Goal: Transaction & Acquisition: Purchase product/service

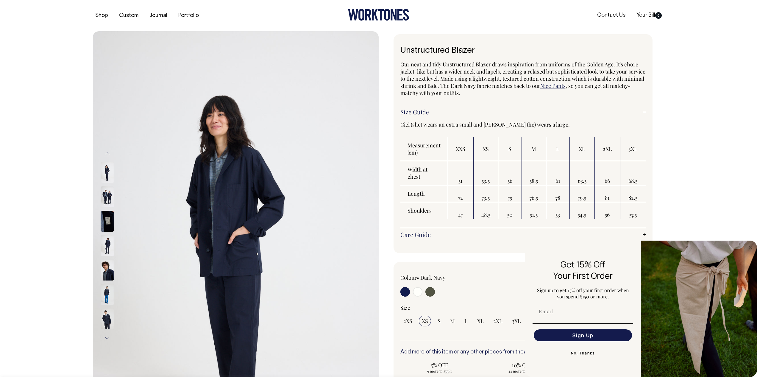
select select "XS"
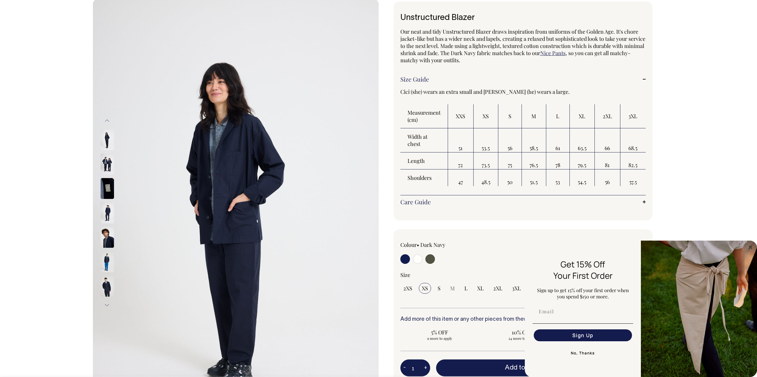
click at [107, 163] on img at bounding box center [107, 164] width 13 height 21
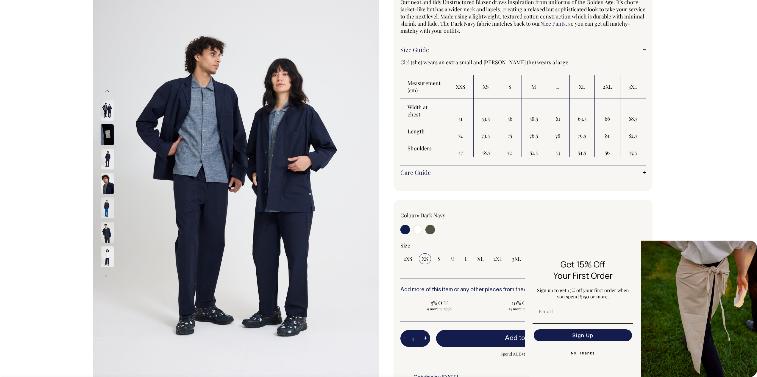
scroll to position [63, 0]
click at [572, 130] on td "79.5" at bounding box center [582, 131] width 25 height 17
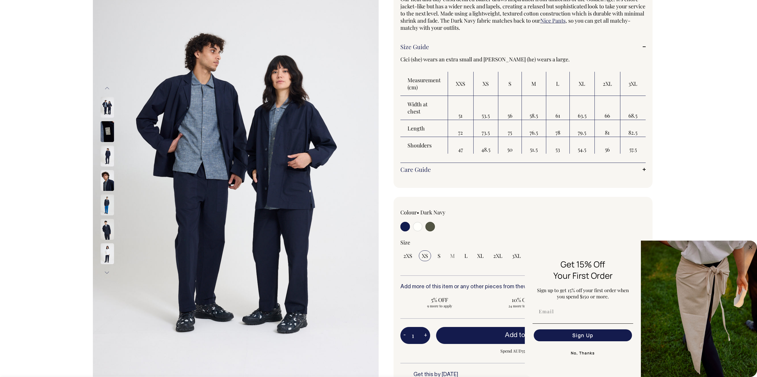
scroll to position [65, 0]
click at [645, 48] on link "Size Guide" at bounding box center [522, 46] width 245 height 7
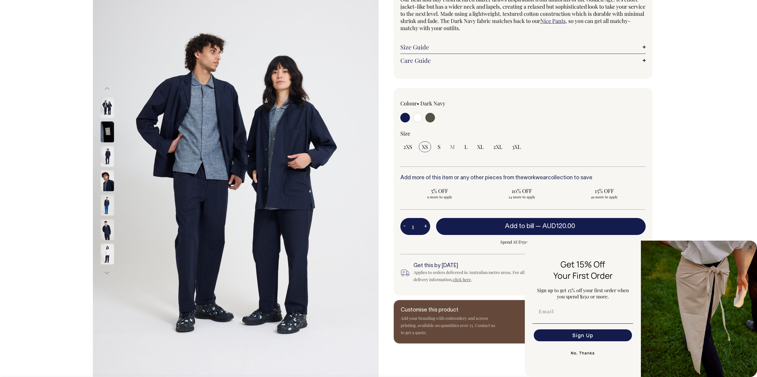
click at [645, 48] on link "Size Guide" at bounding box center [522, 46] width 245 height 7
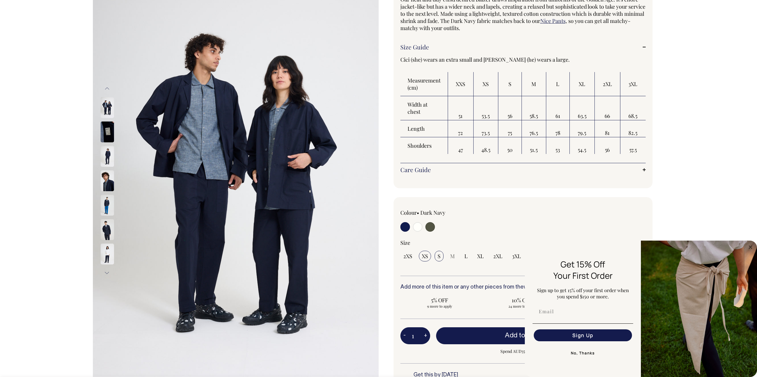
click at [436, 259] on input "S" at bounding box center [439, 256] width 9 height 11
radio input "true"
select select "S"
click at [501, 333] on button "Add to bill — AUD120.00" at bounding box center [541, 335] width 210 height 17
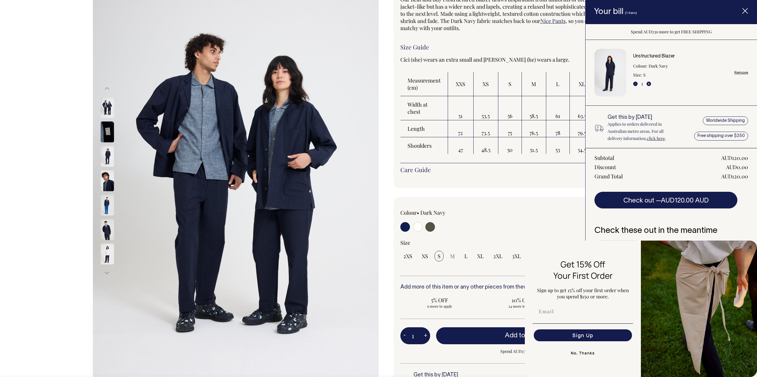
click at [416, 226] on input "radio" at bounding box center [418, 227] width 10 height 10
radio input "true"
select select "Off-White"
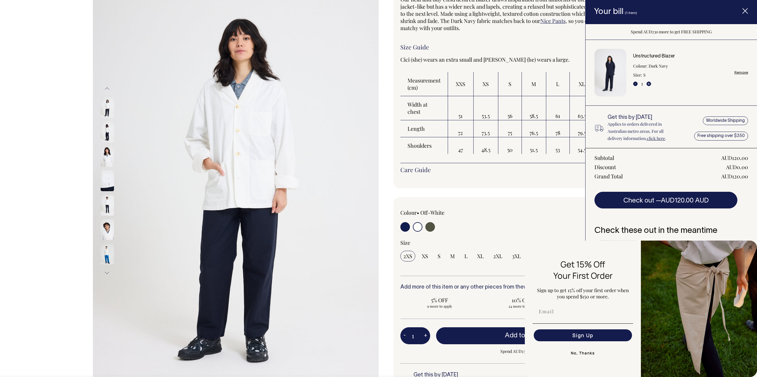
click at [434, 227] on input "radio" at bounding box center [430, 227] width 10 height 10
radio input "true"
select select "Olive"
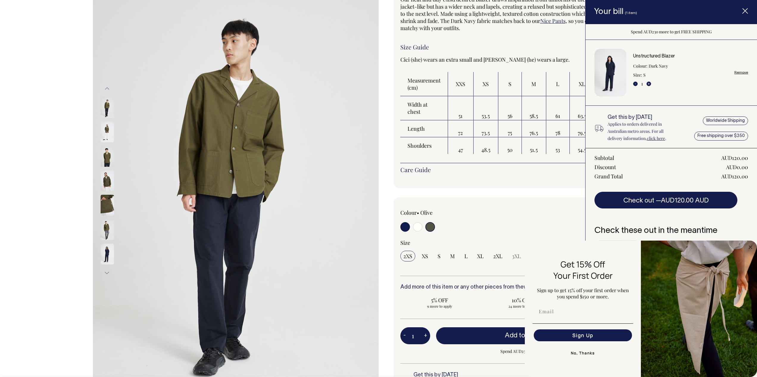
click at [410, 227] on input "radio" at bounding box center [405, 227] width 10 height 10
radio input "true"
select select "Dark Navy"
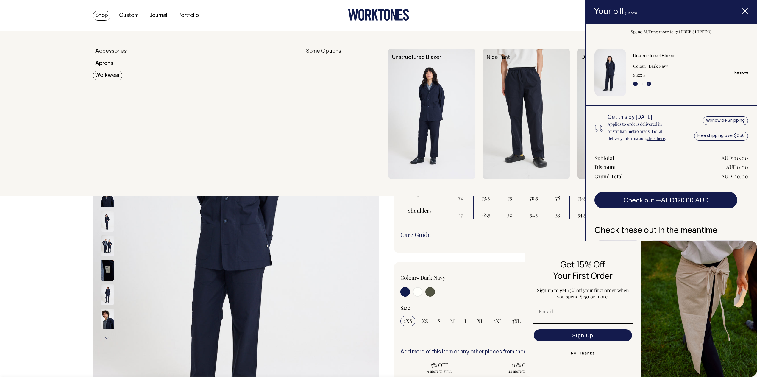
click at [107, 74] on link "Workwear" at bounding box center [107, 76] width 29 height 10
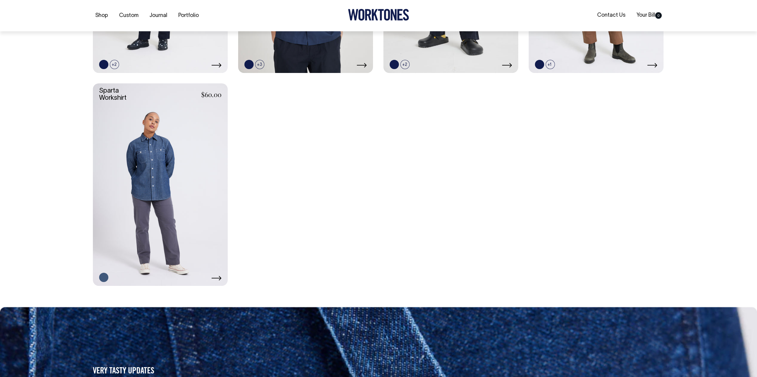
click at [144, 172] on link at bounding box center [160, 184] width 135 height 202
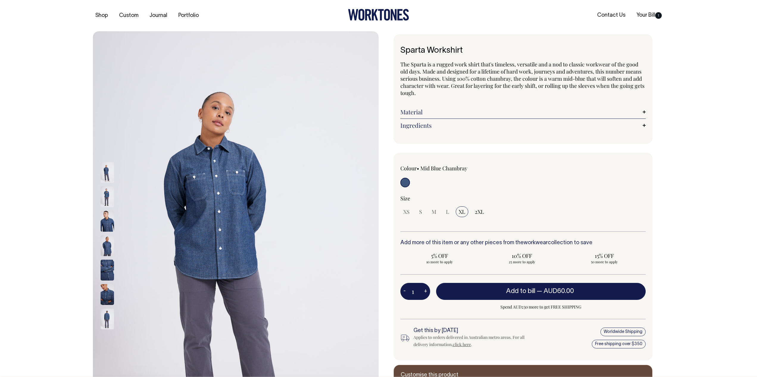
click at [105, 317] on img at bounding box center [107, 318] width 13 height 21
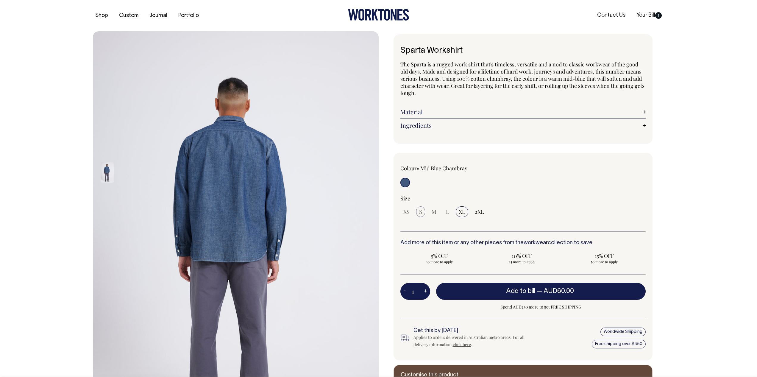
click at [419, 213] on span "S" at bounding box center [420, 211] width 3 height 7
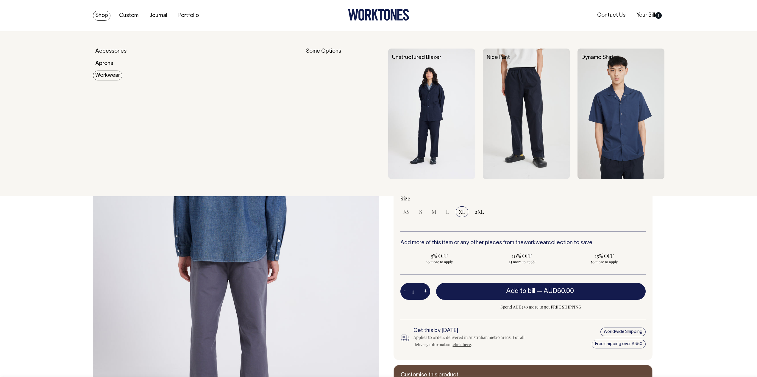
click at [112, 76] on link "Workwear" at bounding box center [107, 76] width 29 height 10
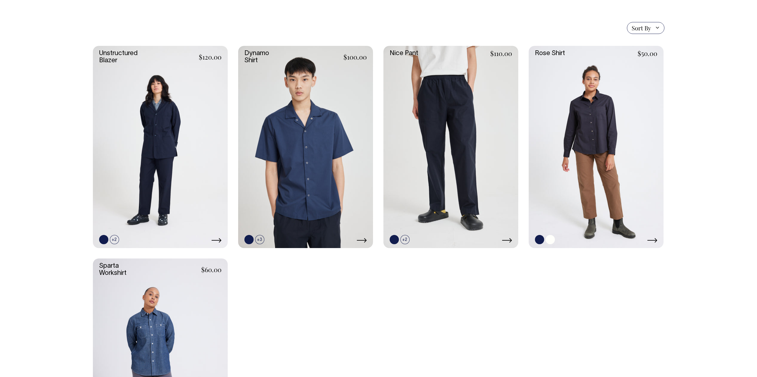
scroll to position [153, 0]
click at [551, 240] on link at bounding box center [550, 239] width 9 height 9
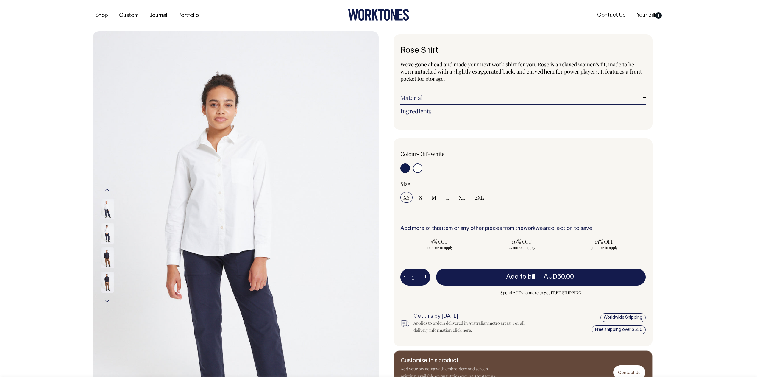
select select "Off-White"
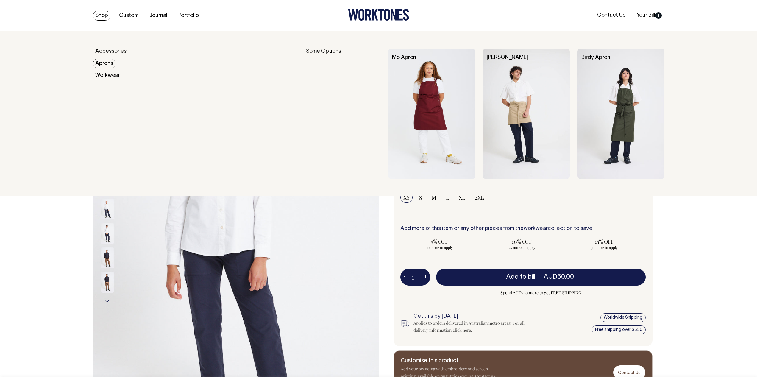
click at [107, 62] on link "Aprons" at bounding box center [104, 64] width 23 height 10
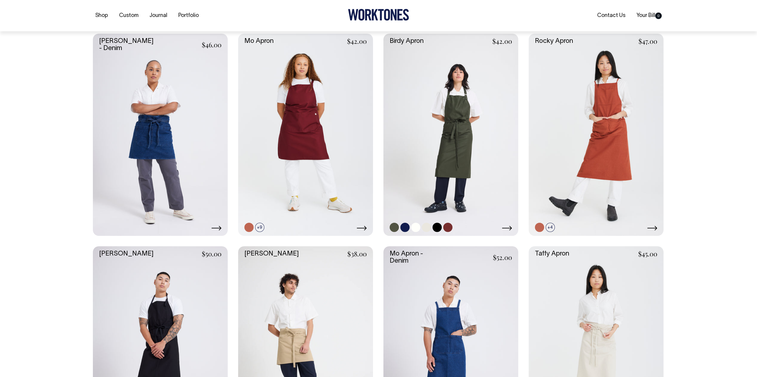
scroll to position [150, 0]
click at [307, 124] on link at bounding box center [305, 134] width 135 height 202
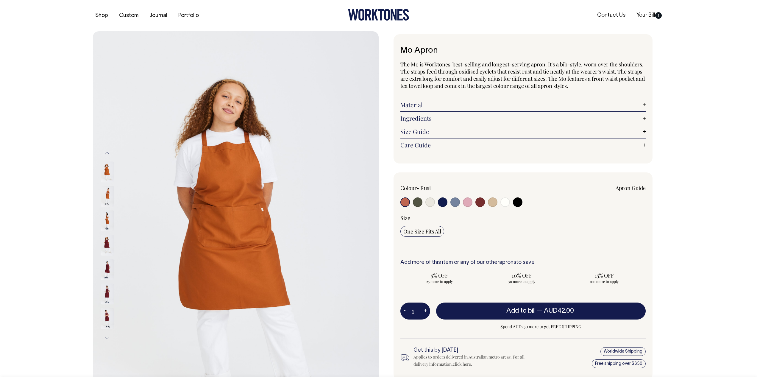
click at [105, 195] on img at bounding box center [107, 196] width 13 height 21
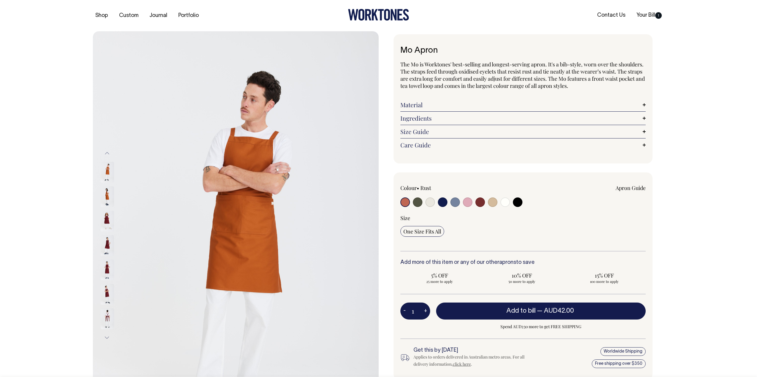
click at [108, 219] on img at bounding box center [107, 221] width 13 height 21
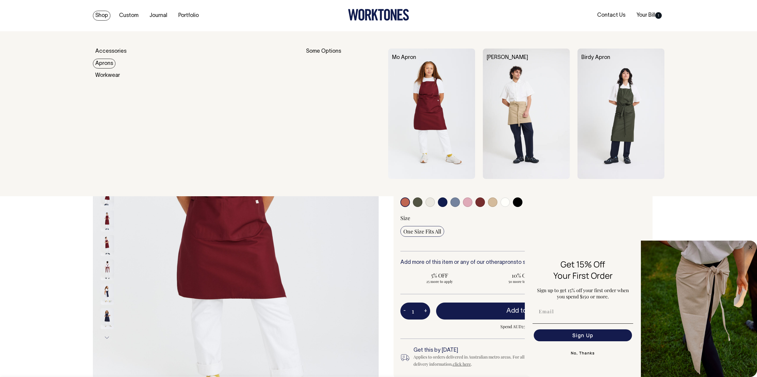
click at [108, 65] on link "Aprons" at bounding box center [104, 64] width 23 height 10
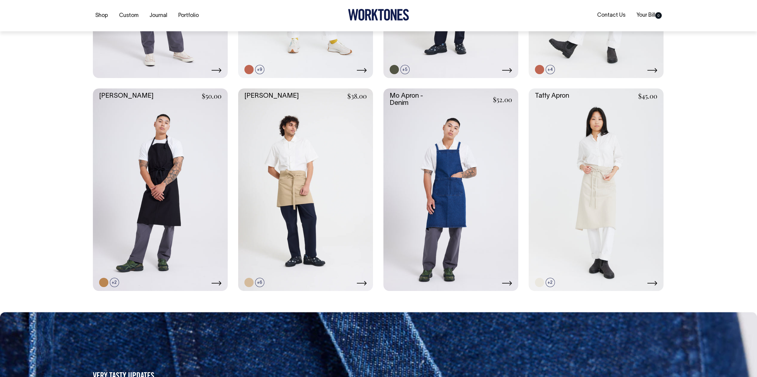
scroll to position [308, 0]
click at [443, 196] on link at bounding box center [451, 189] width 135 height 202
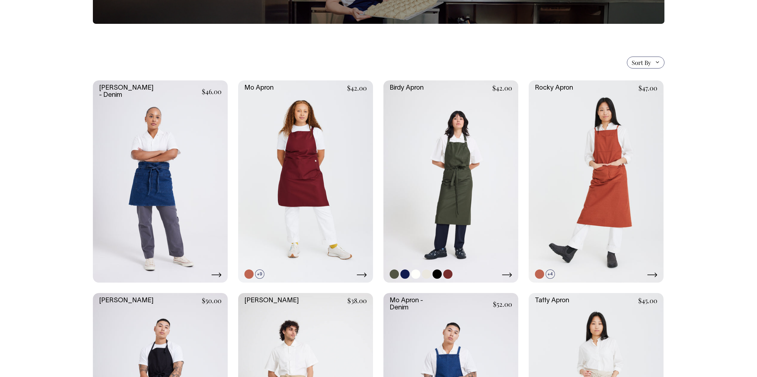
scroll to position [102, 0]
click at [322, 188] on link at bounding box center [305, 182] width 135 height 202
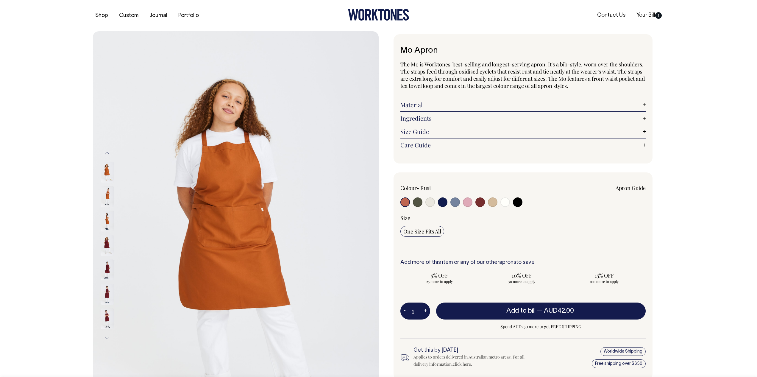
click at [427, 201] on input "radio" at bounding box center [430, 202] width 10 height 10
radio input "true"
select select "Natural"
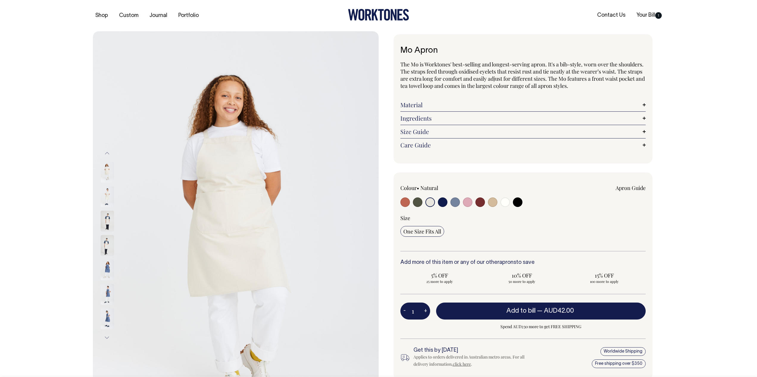
click at [492, 202] on input "radio" at bounding box center [493, 202] width 10 height 10
radio input "true"
select select "Khaki"
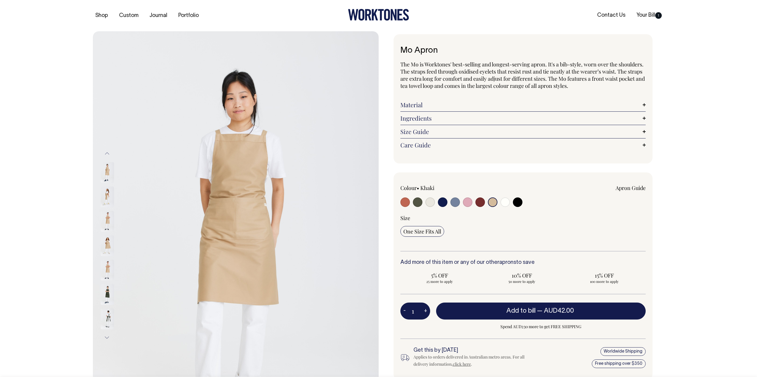
click at [430, 204] on input "radio" at bounding box center [430, 202] width 10 height 10
radio input "true"
select select "Natural"
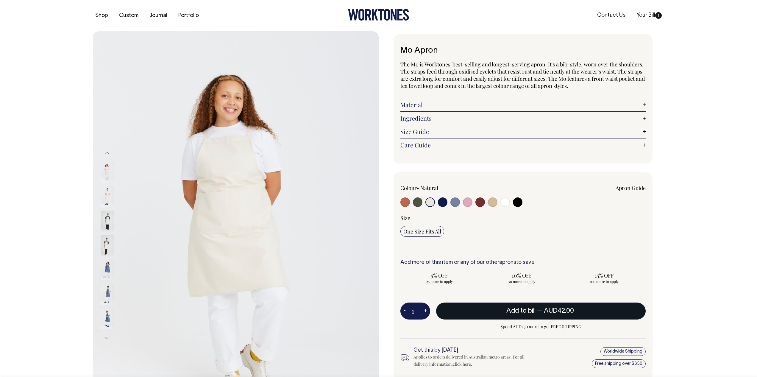
click at [474, 314] on button "Add to bill — AUD42.00" at bounding box center [541, 311] width 210 height 17
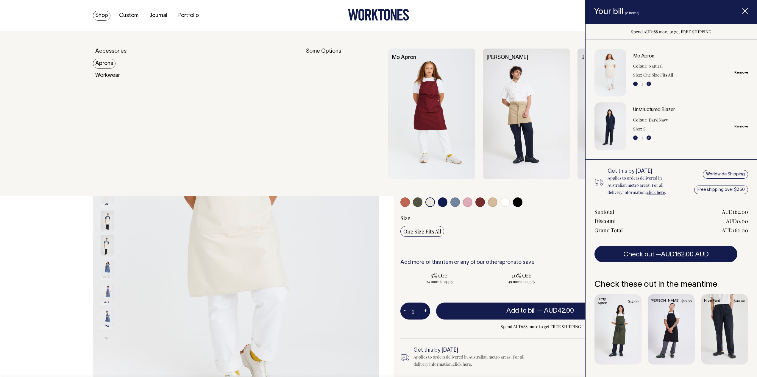
click at [105, 63] on link "Aprons" at bounding box center [104, 64] width 23 height 10
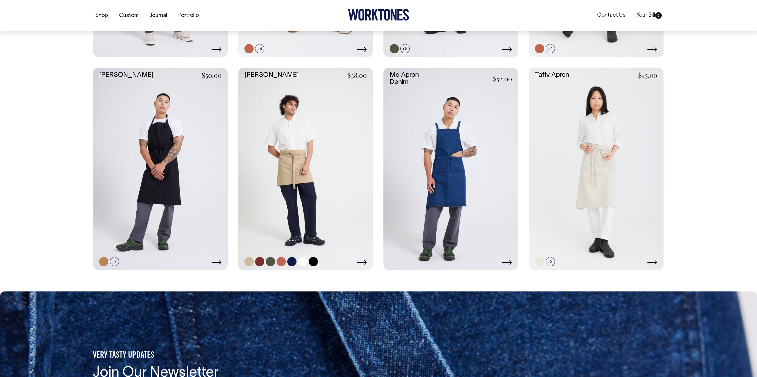
click at [291, 160] on link at bounding box center [305, 169] width 135 height 202
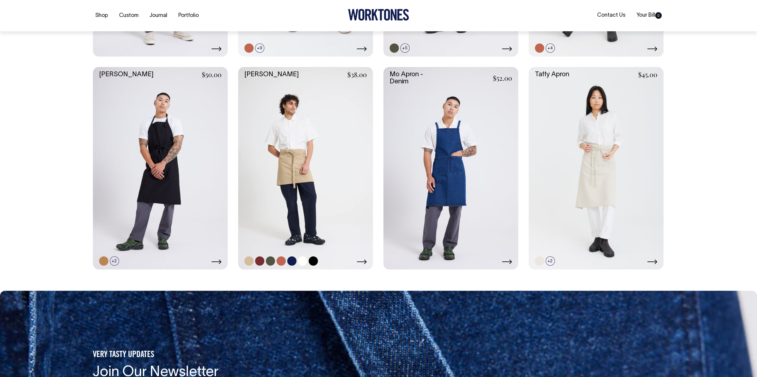
scroll to position [329, 0]
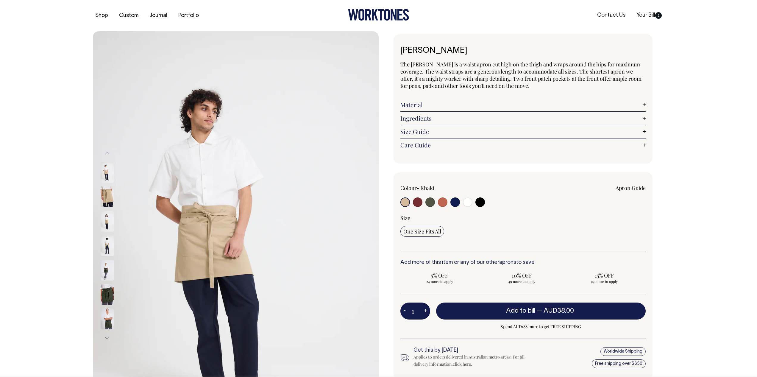
click at [466, 202] on input "radio" at bounding box center [468, 202] width 10 height 10
radio input "true"
select select "Off-White"
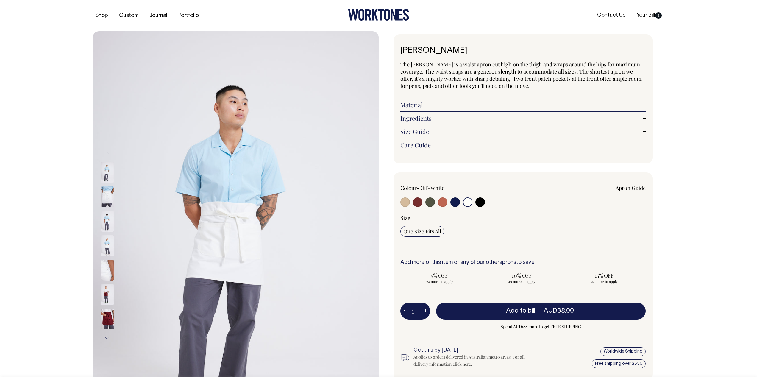
click at [431, 205] on input "radio" at bounding box center [430, 202] width 10 height 10
radio input "true"
radio input "false"
select select "Olive"
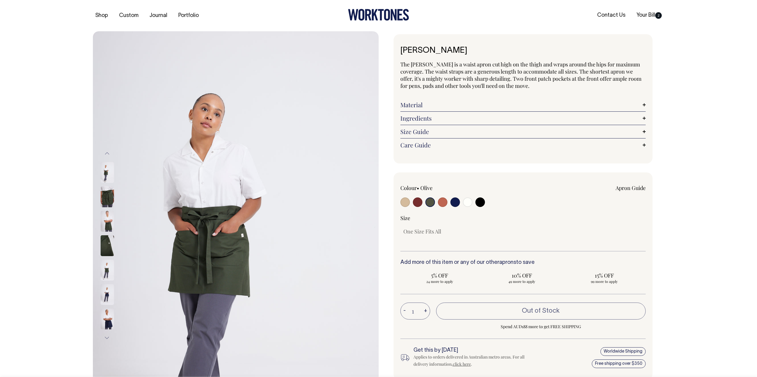
click at [418, 203] on input "radio" at bounding box center [418, 202] width 10 height 10
radio input "true"
select select "Burgundy"
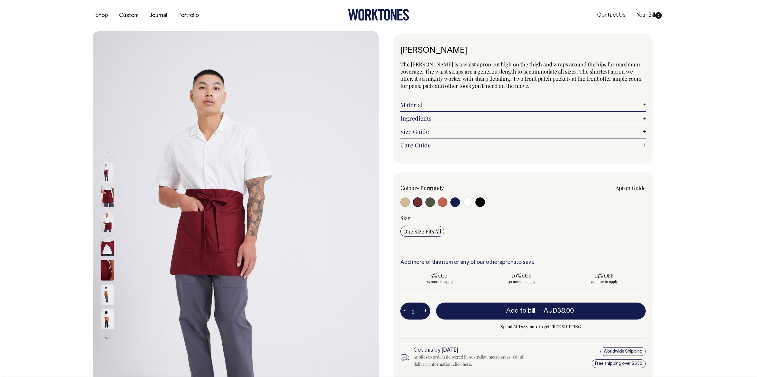
click at [455, 202] on input "radio" at bounding box center [456, 202] width 10 height 10
radio input "true"
select select "Dark Navy"
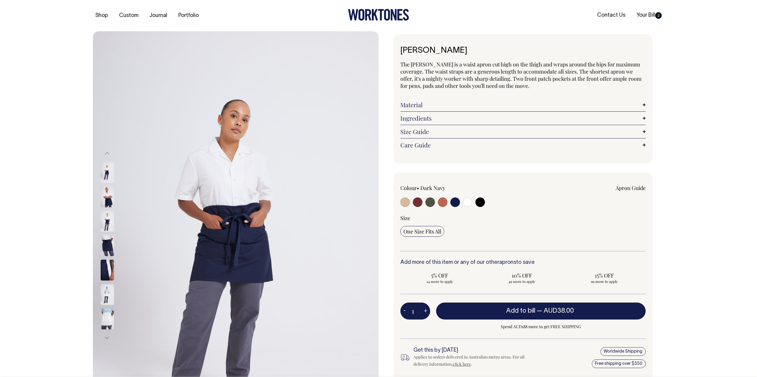
click at [433, 202] on input "radio" at bounding box center [430, 202] width 10 height 10
radio input "true"
radio input "false"
select select "Olive"
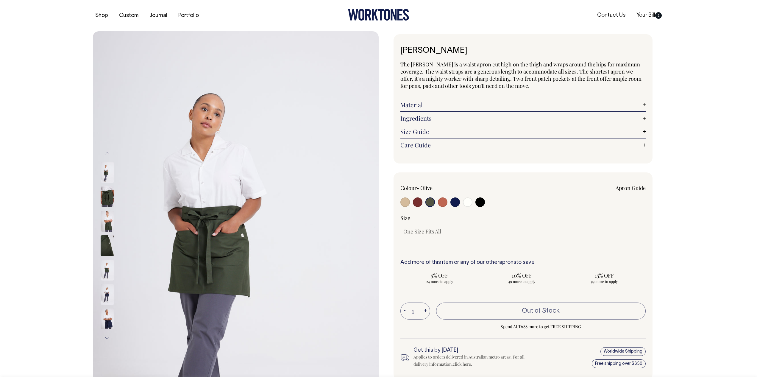
click at [405, 205] on input "radio" at bounding box center [405, 202] width 10 height 10
radio input "true"
select select "Khaki"
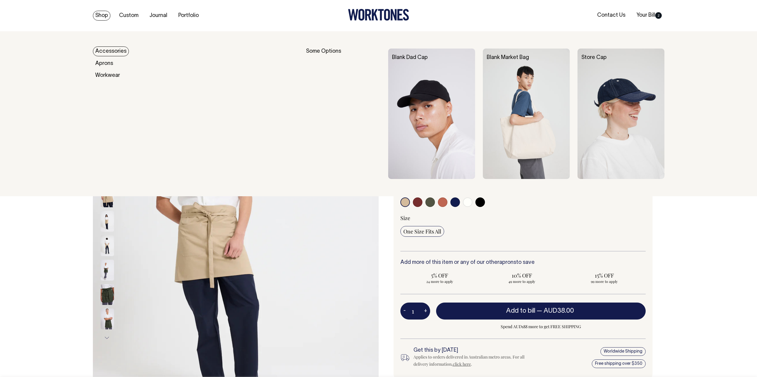
click at [105, 52] on link "Accessories" at bounding box center [111, 51] width 36 height 10
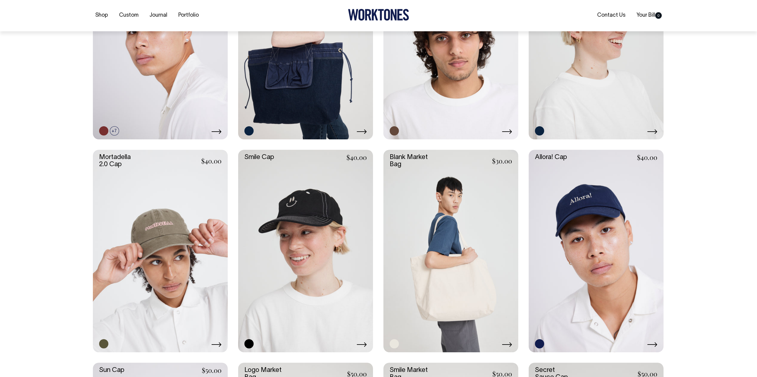
scroll to position [246, 0]
click at [361, 130] on icon at bounding box center [362, 131] width 10 height 5
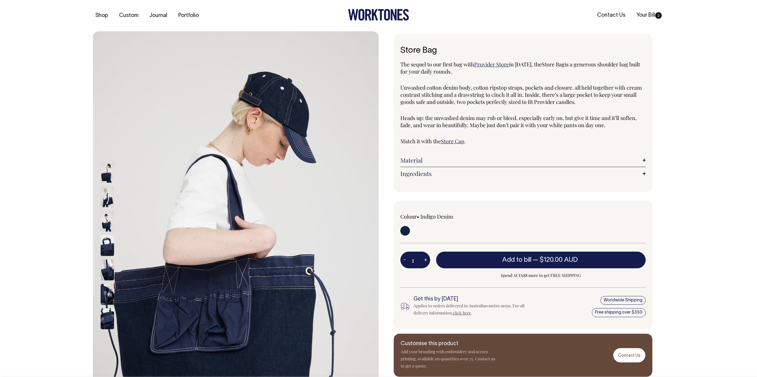
click at [108, 247] on img at bounding box center [107, 245] width 13 height 21
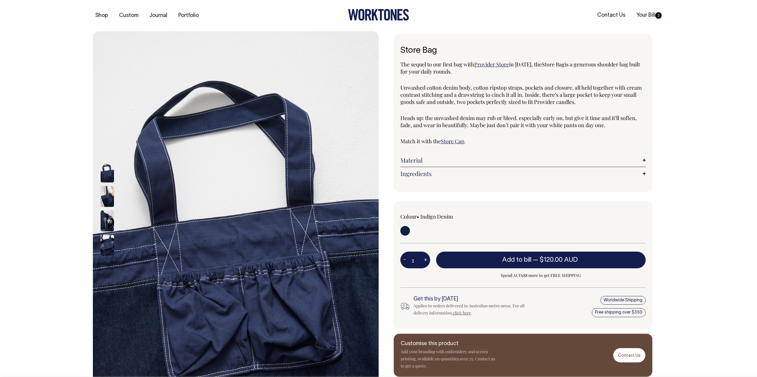
click at [105, 204] on img at bounding box center [107, 196] width 13 height 21
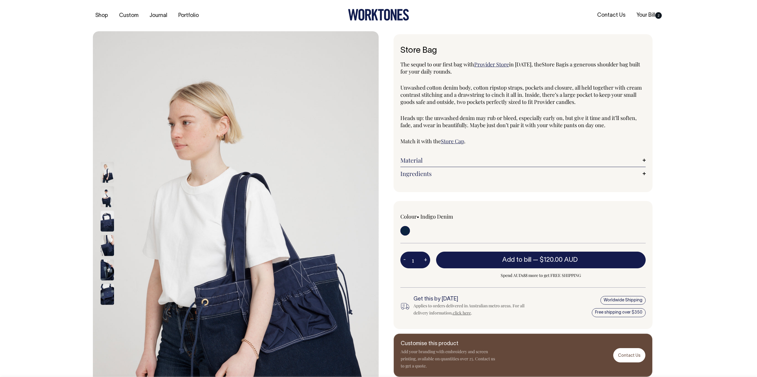
click at [106, 293] on img at bounding box center [107, 294] width 13 height 21
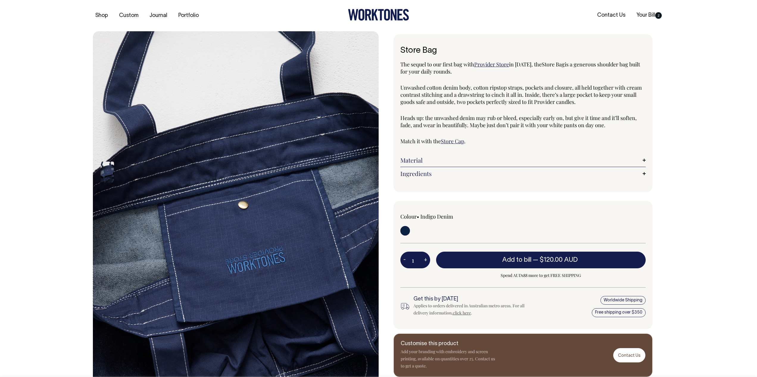
click at [106, 158] on img at bounding box center [107, 147] width 13 height 21
click at [105, 168] on img at bounding box center [107, 172] width 13 height 21
click at [106, 151] on div at bounding box center [115, 245] width 30 height 428
click at [131, 180] on img at bounding box center [236, 245] width 286 height 428
drag, startPoint x: 219, startPoint y: 180, endPoint x: 175, endPoint y: 173, distance: 44.6
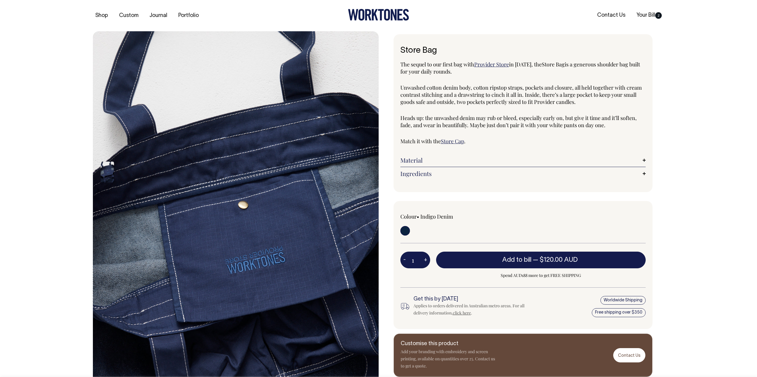
click at [216, 178] on img at bounding box center [236, 245] width 286 height 428
click at [45, 165] on div at bounding box center [378, 245] width 757 height 428
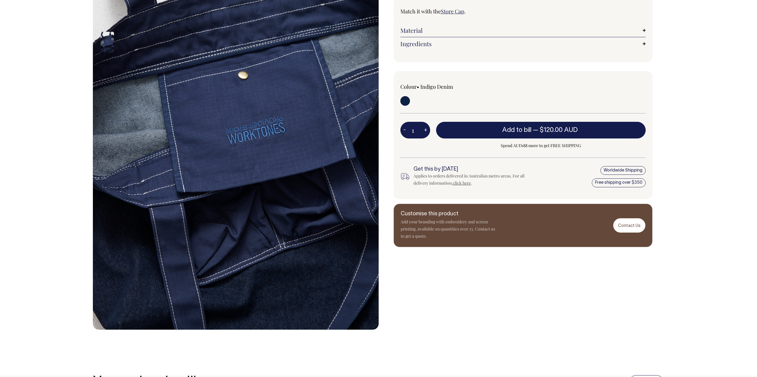
click at [201, 210] on img at bounding box center [236, 115] width 286 height 428
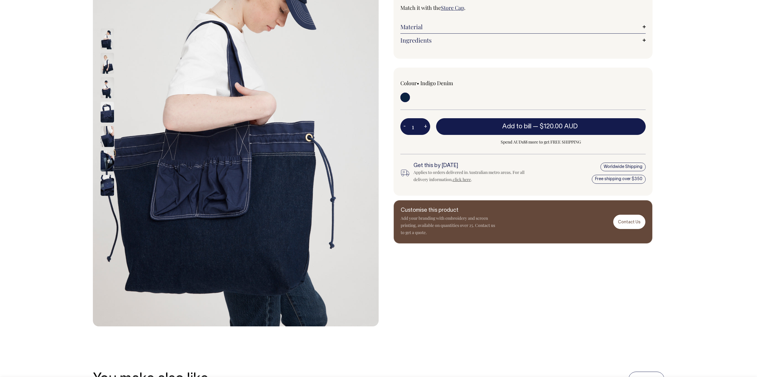
scroll to position [134, 0]
click at [104, 88] on img at bounding box center [107, 87] width 13 height 21
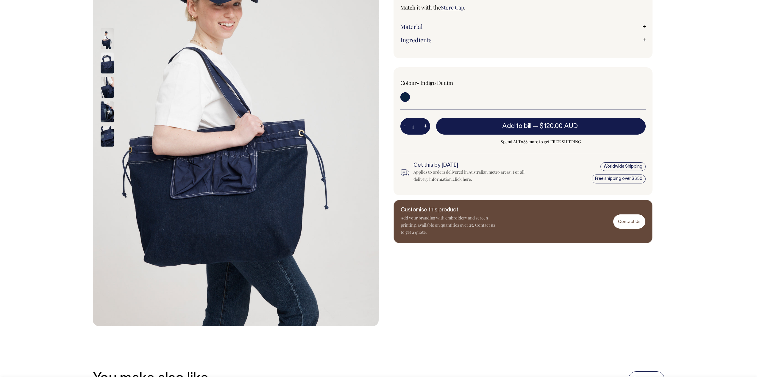
click at [108, 86] on img at bounding box center [107, 87] width 13 height 21
click at [106, 53] on img at bounding box center [107, 62] width 13 height 21
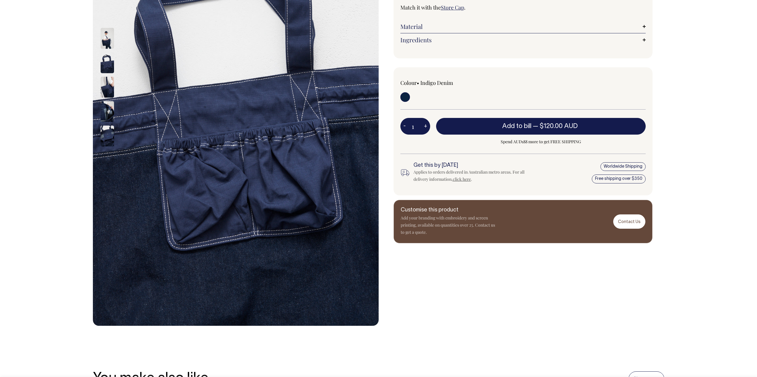
click at [106, 46] on img at bounding box center [107, 38] width 13 height 21
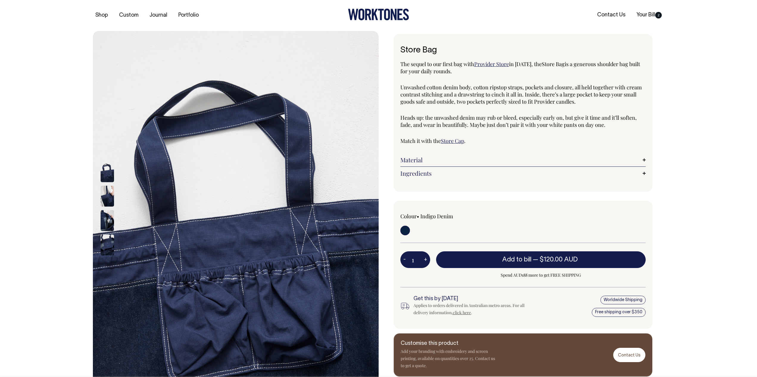
scroll to position [0, 0]
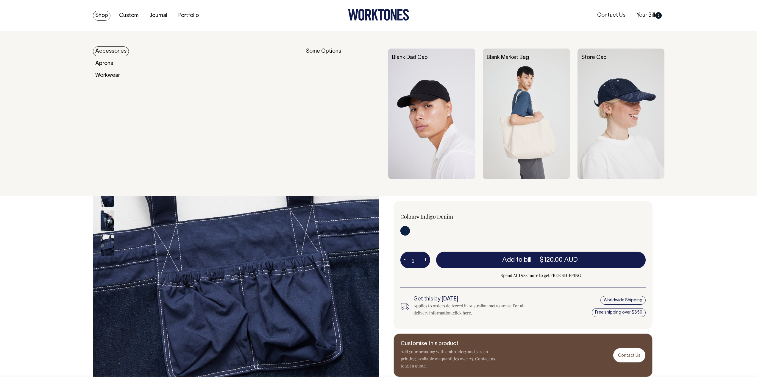
click at [108, 49] on link "Accessories" at bounding box center [111, 51] width 36 height 10
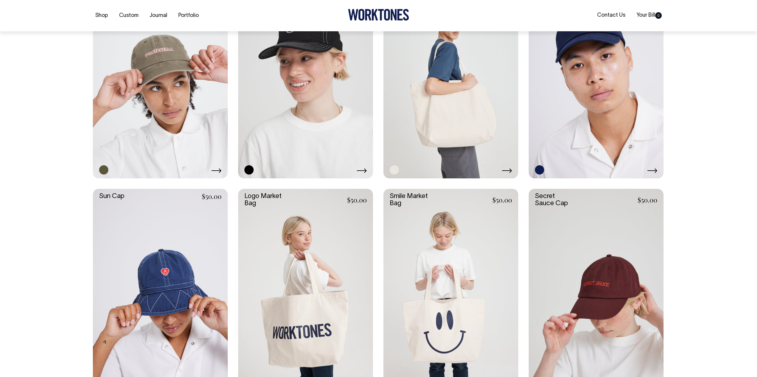
scroll to position [420, 0]
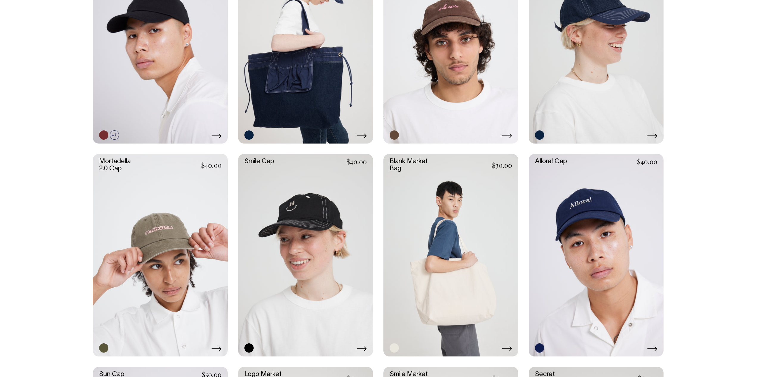
click at [446, 240] on link at bounding box center [451, 255] width 135 height 202
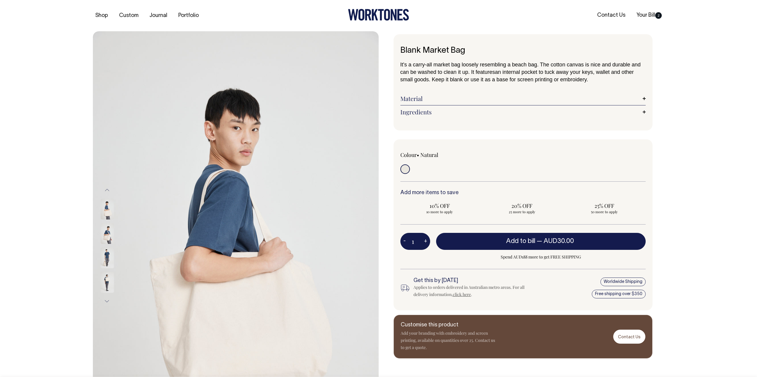
click at [106, 209] on img at bounding box center [107, 209] width 13 height 21
click at [109, 233] on img at bounding box center [107, 233] width 13 height 21
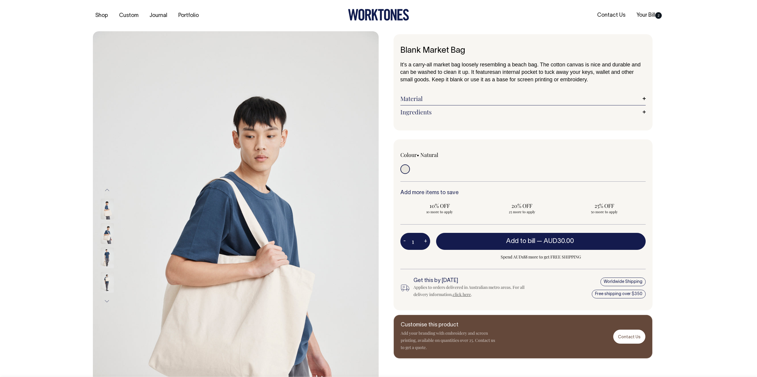
click at [108, 256] on img at bounding box center [107, 257] width 13 height 21
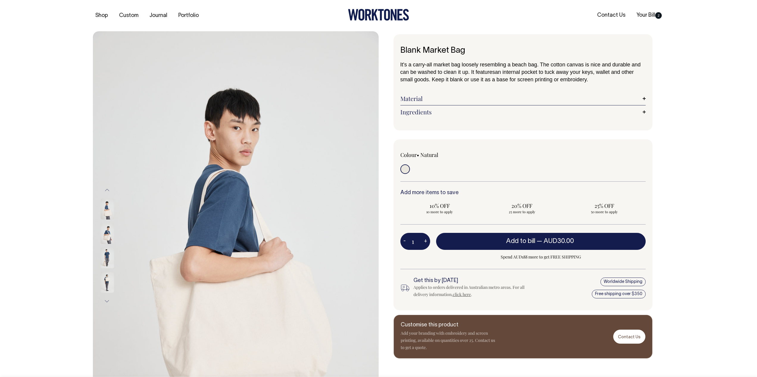
click at [107, 278] on img at bounding box center [107, 282] width 13 height 21
click at [109, 301] on button "Next" at bounding box center [107, 300] width 9 height 13
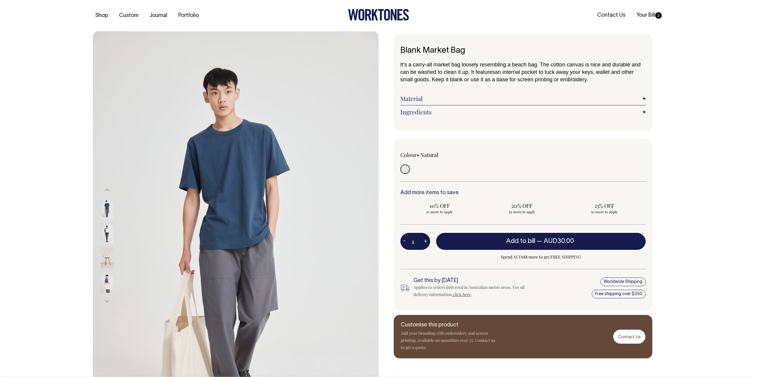
click at [108, 253] on img at bounding box center [107, 257] width 13 height 21
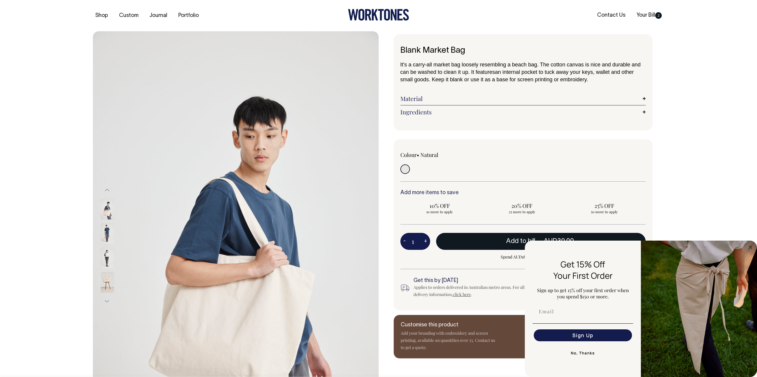
click at [509, 242] on span "Add to bill" at bounding box center [520, 241] width 29 height 6
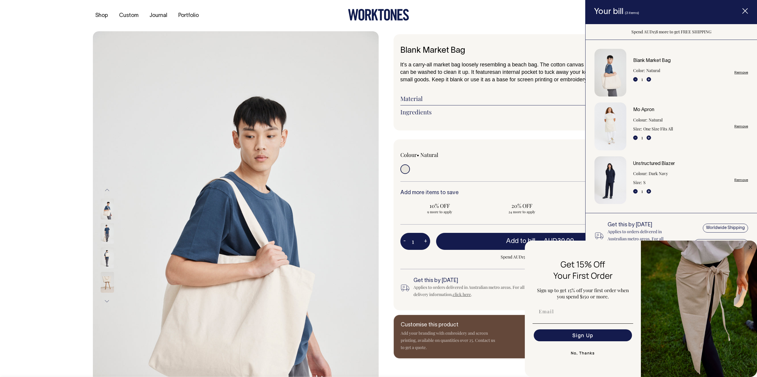
click at [638, 164] on link "Unstructured Blazer" at bounding box center [654, 164] width 42 height 4
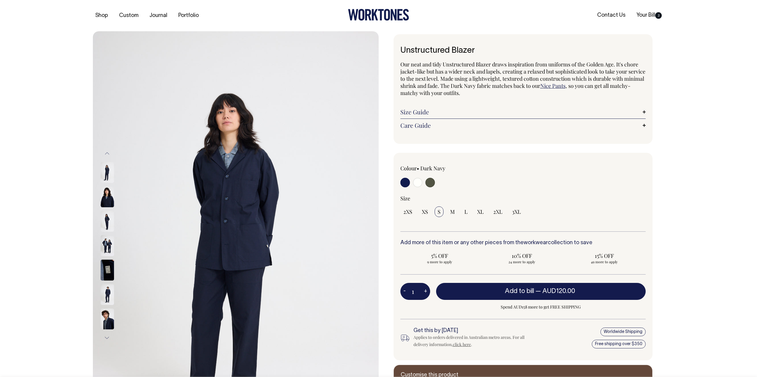
click at [109, 242] on img at bounding box center [107, 245] width 13 height 21
